Goal: Check status: Check status

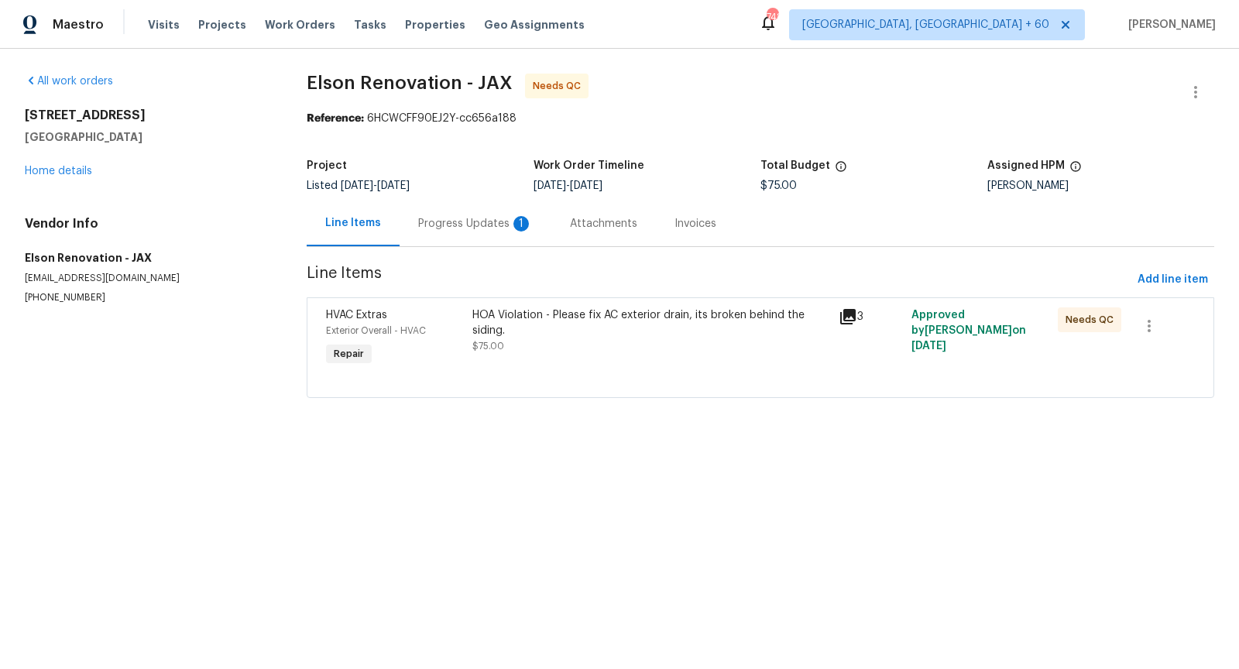
click at [471, 224] on div "Progress Updates 1" at bounding box center [475, 223] width 115 height 15
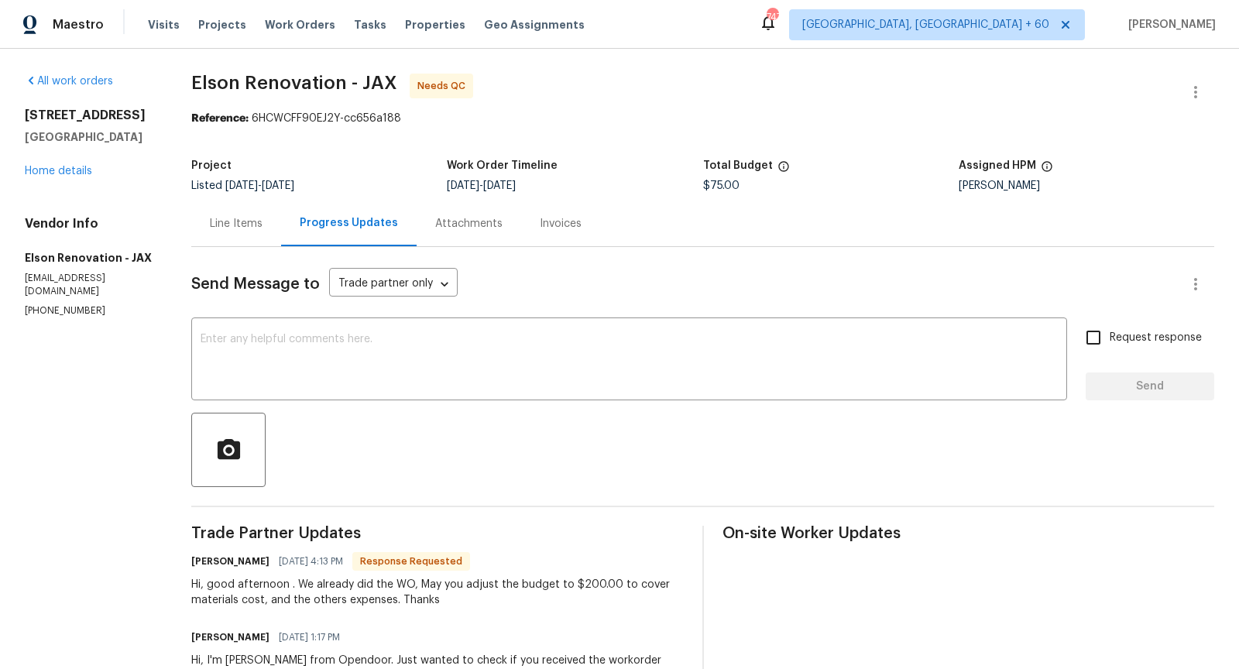
click at [240, 229] on div "Line Items" at bounding box center [236, 223] width 53 height 15
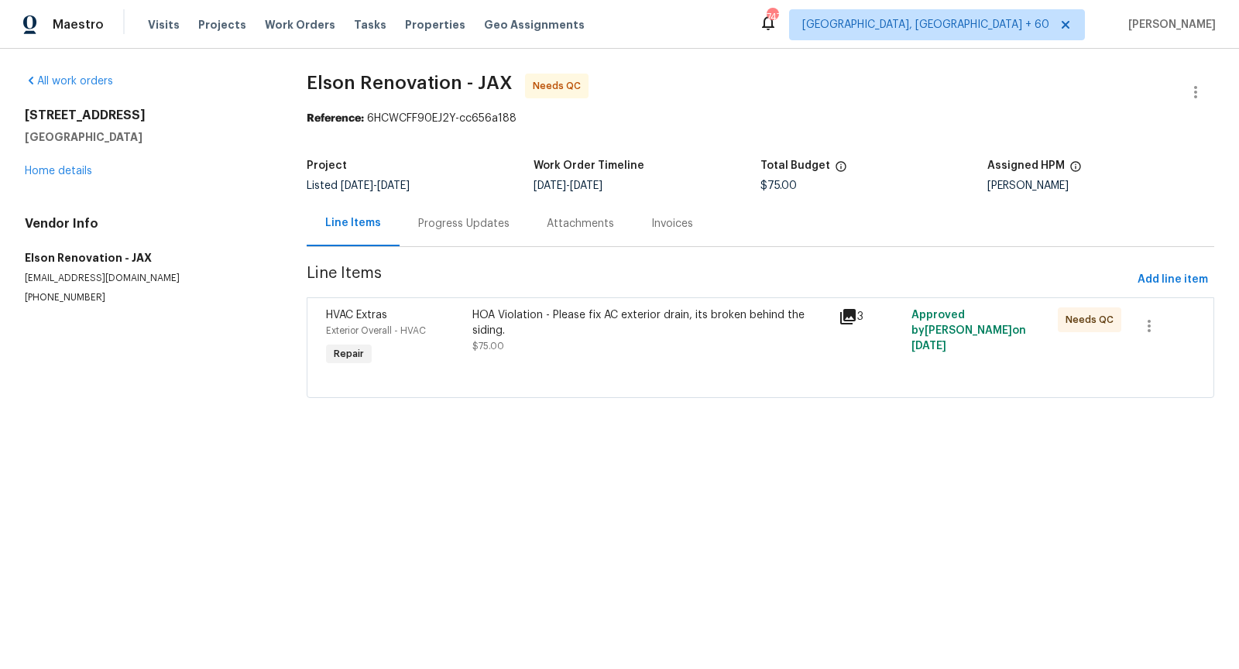
click at [842, 320] on icon at bounding box center [847, 316] width 15 height 15
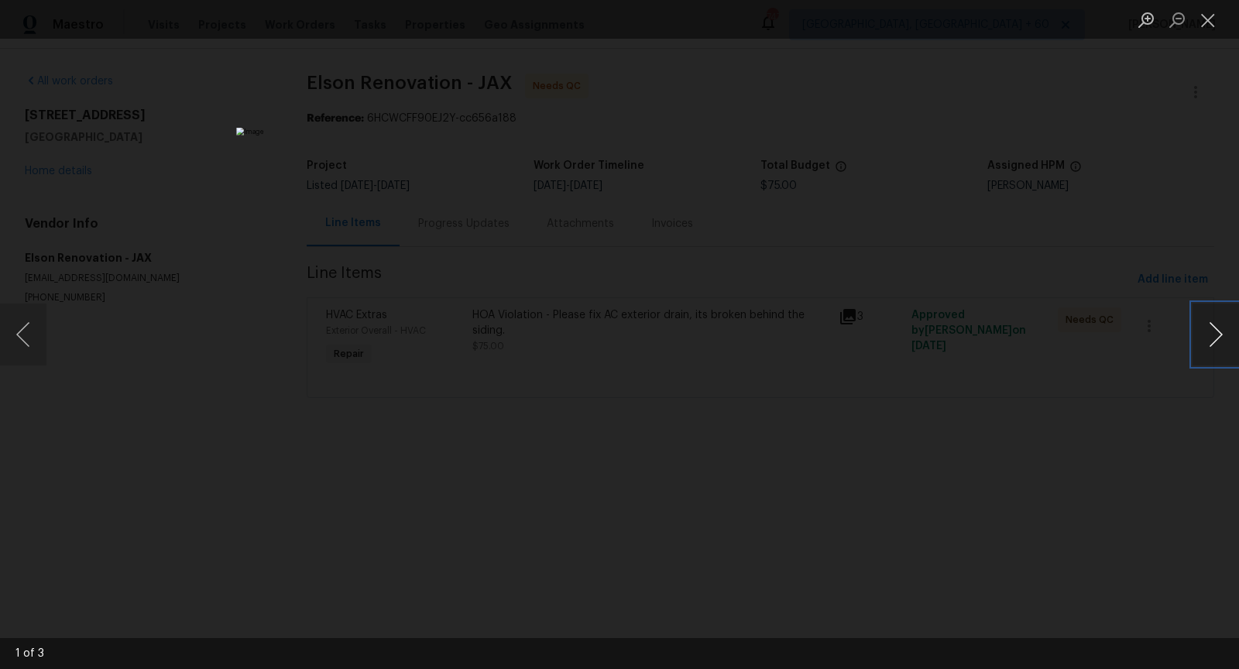
click at [1217, 336] on button "Next image" at bounding box center [1215, 334] width 46 height 62
click at [24, 331] on button "Previous image" at bounding box center [23, 334] width 46 height 62
click at [13, 357] on button "Previous image" at bounding box center [23, 334] width 46 height 62
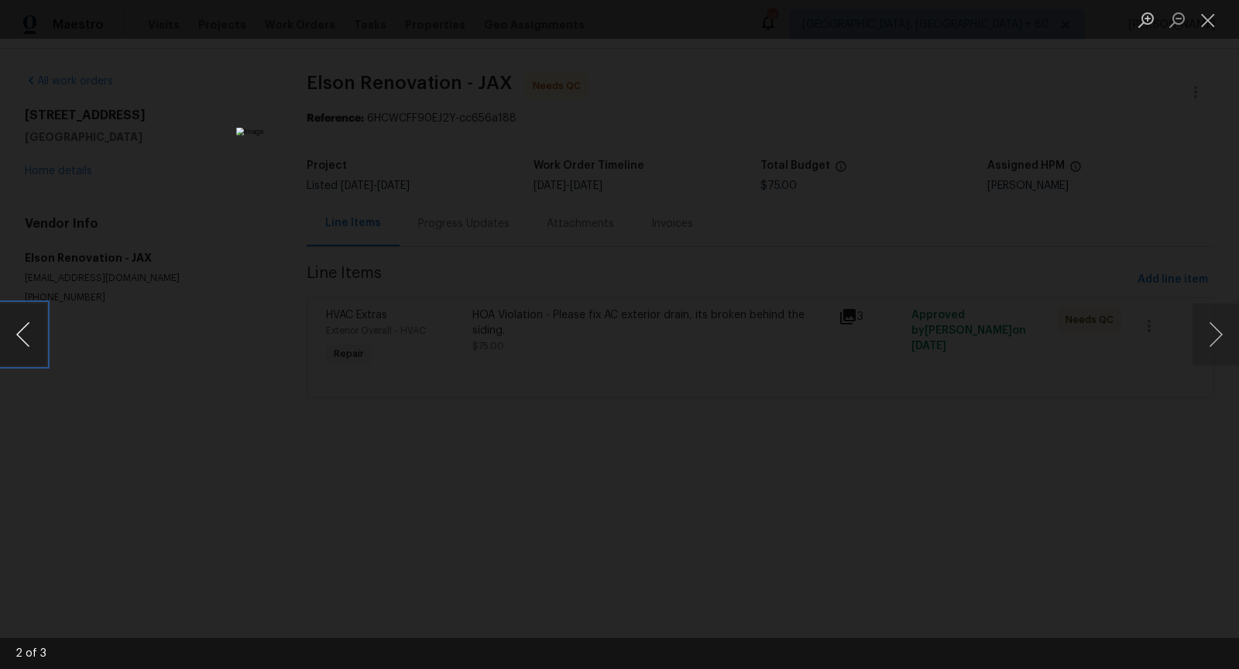
click at [13, 357] on button "Previous image" at bounding box center [23, 334] width 46 height 62
click at [1203, 20] on button "Close lightbox" at bounding box center [1207, 19] width 31 height 27
